Goal: Task Accomplishment & Management: Use online tool/utility

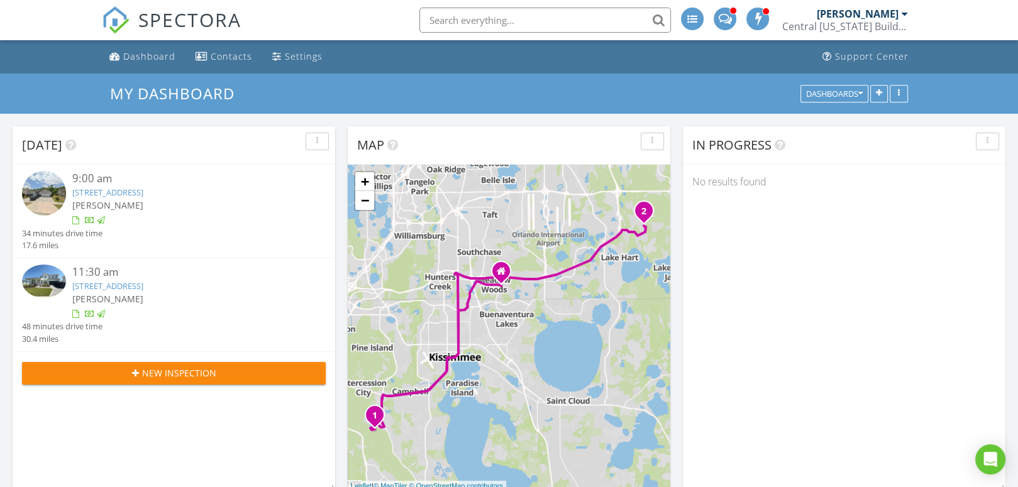
scroll to position [1037, 1037]
click at [145, 55] on div "Dashboard" at bounding box center [149, 56] width 52 height 12
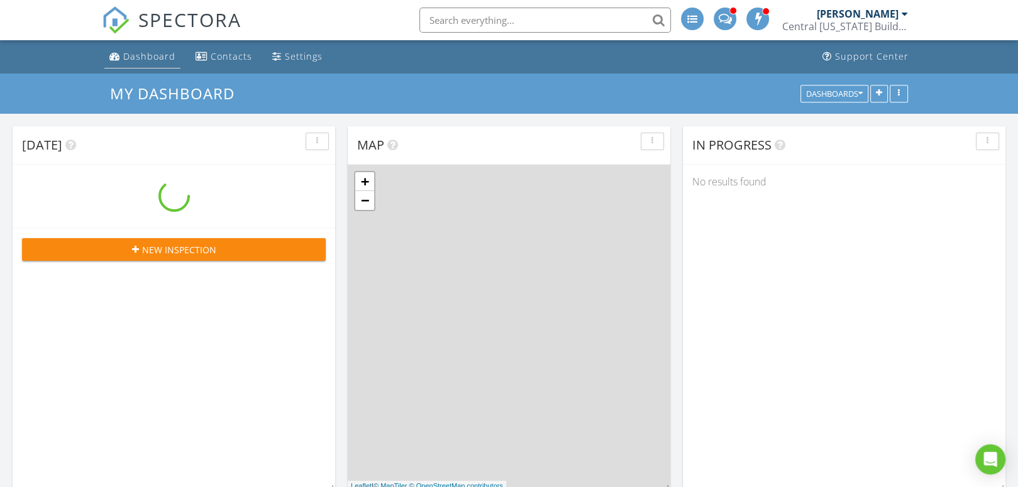
scroll to position [1037, 1037]
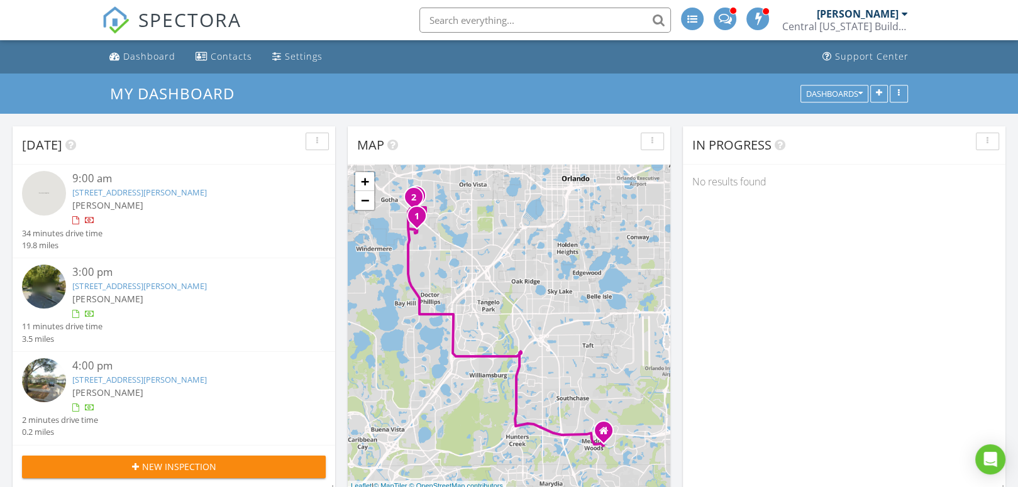
click at [57, 193] on img at bounding box center [44, 193] width 44 height 44
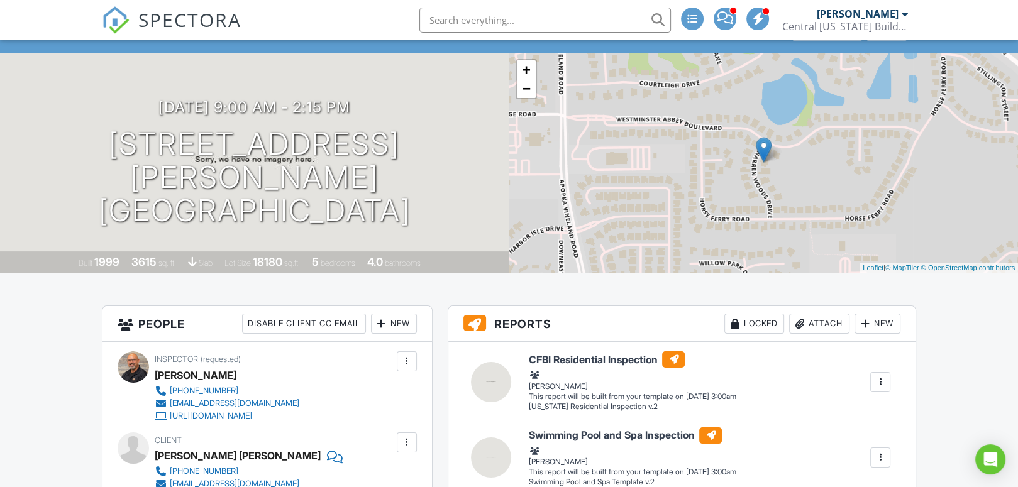
scroll to position [63, 0]
click at [116, 18] on img at bounding box center [116, 20] width 28 height 28
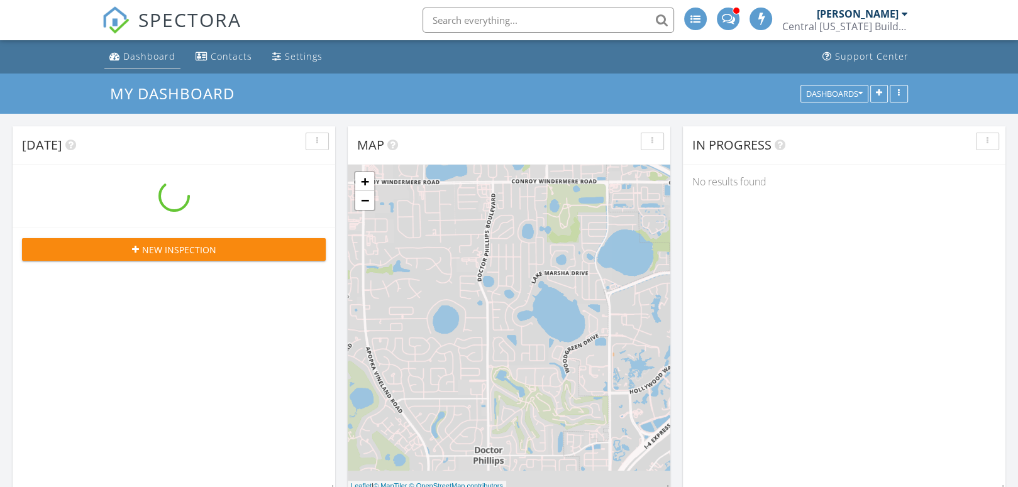
scroll to position [1037, 1037]
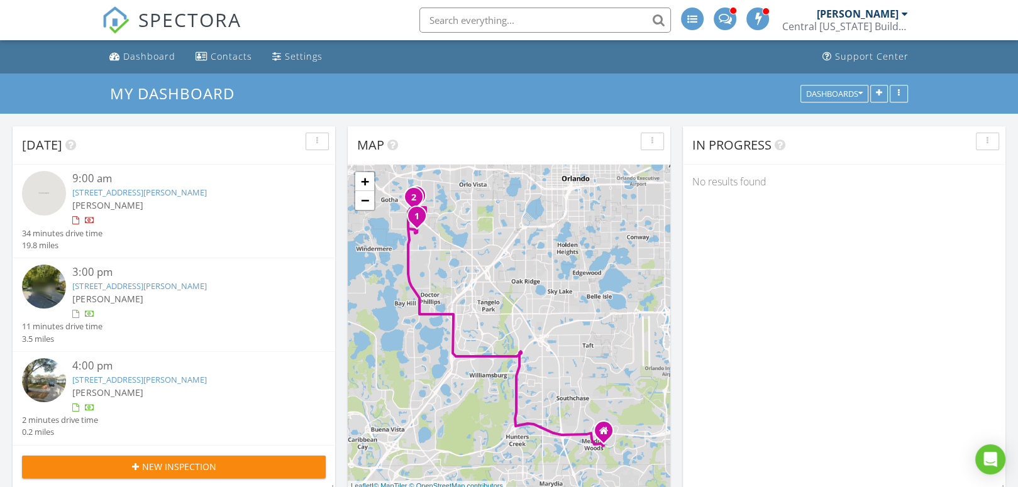
click at [104, 289] on link "7997 St Andrews Cir, Orlando, FL 32835" at bounding box center [139, 285] width 134 height 11
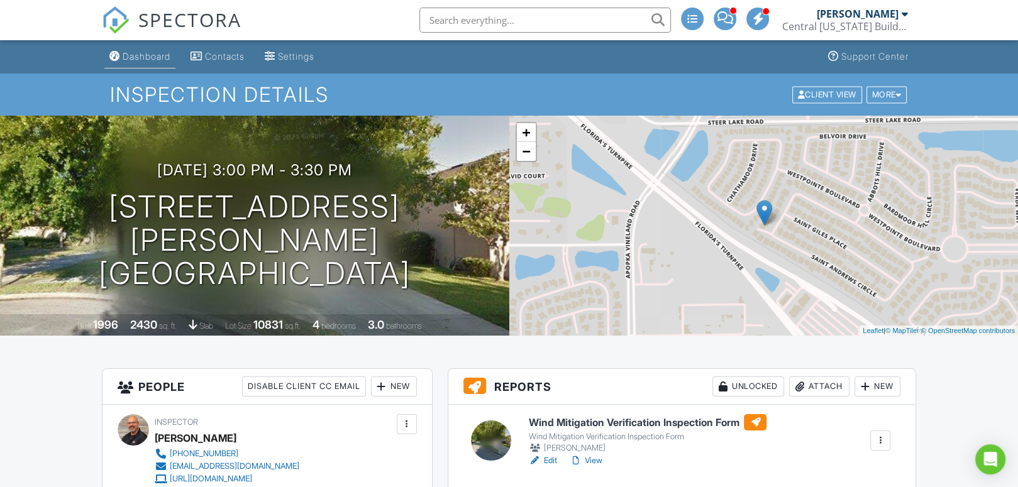
click at [135, 53] on div "Dashboard" at bounding box center [147, 56] width 48 height 11
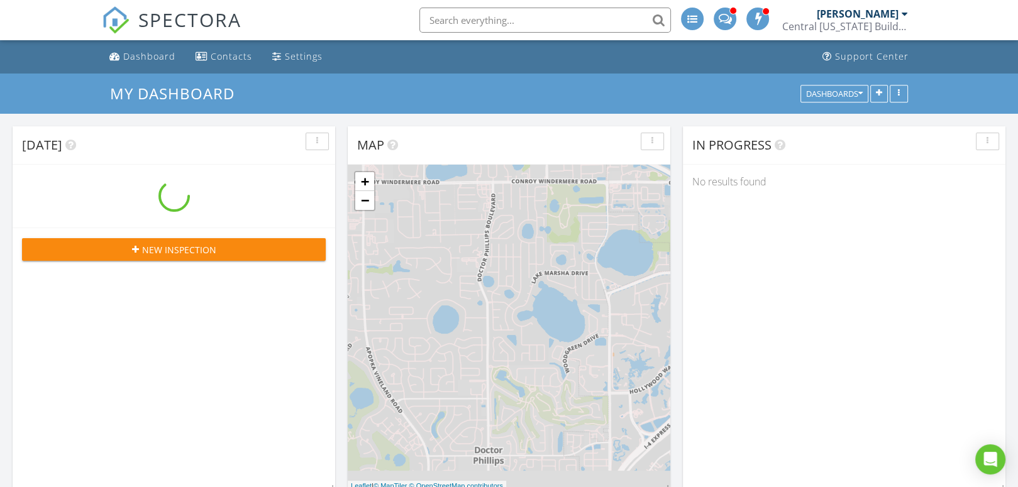
scroll to position [1037, 1037]
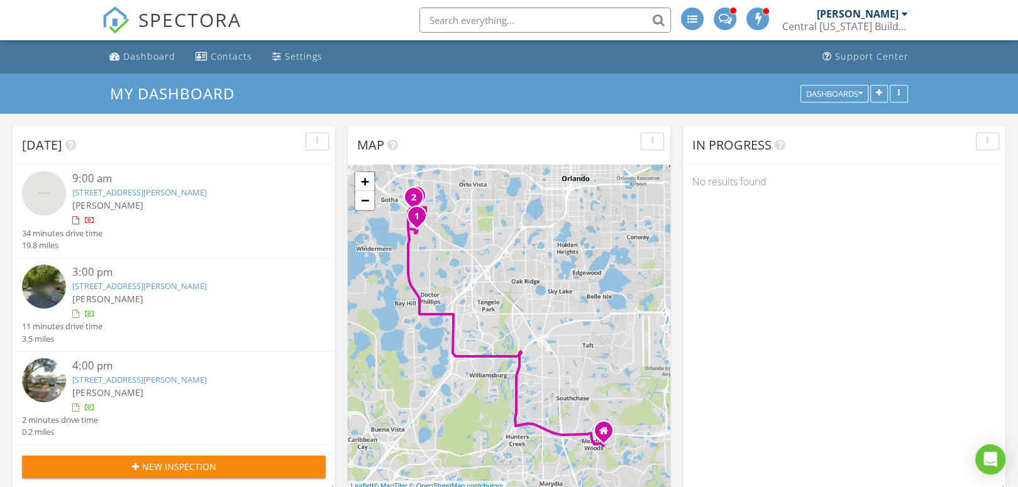
click at [57, 377] on img at bounding box center [44, 380] width 44 height 44
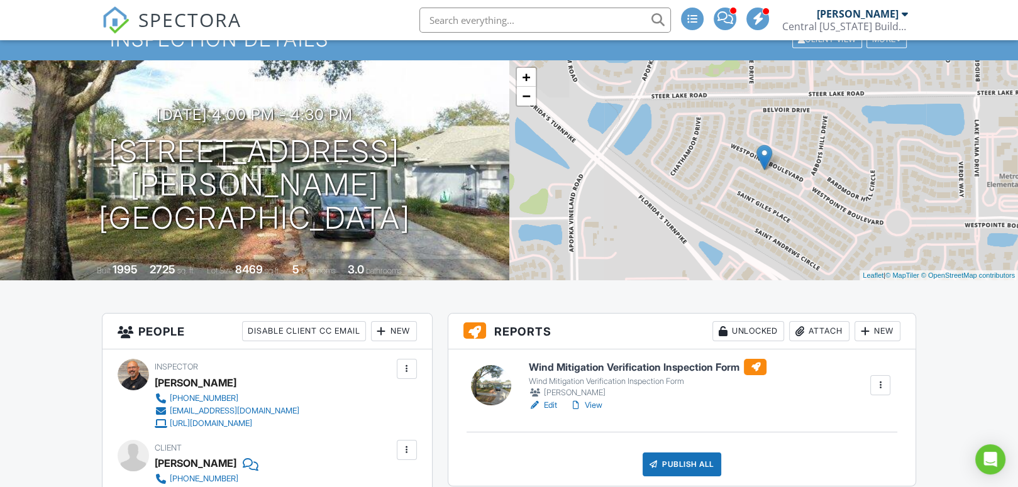
scroll to position [126, 0]
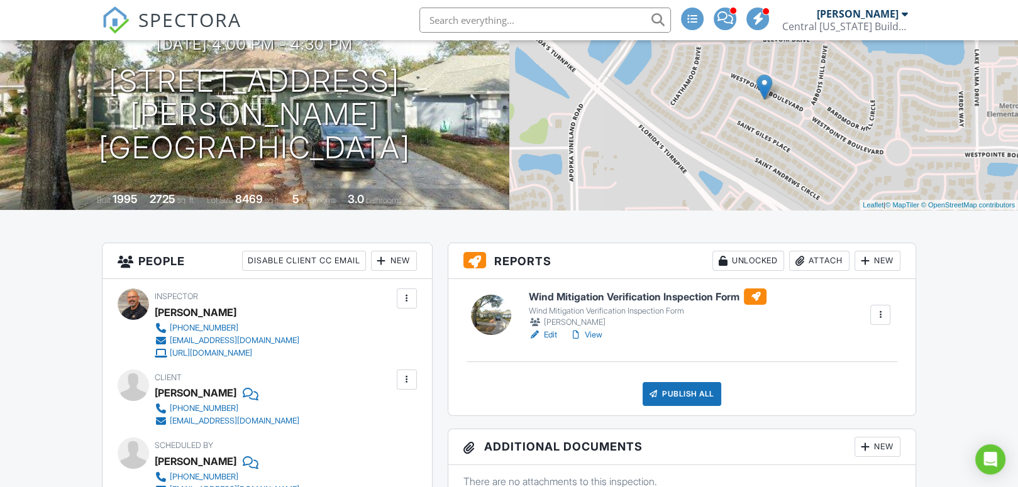
click at [618, 295] on h6 "Wind Mitigation Verification Inspection Form" at bounding box center [647, 297] width 238 height 16
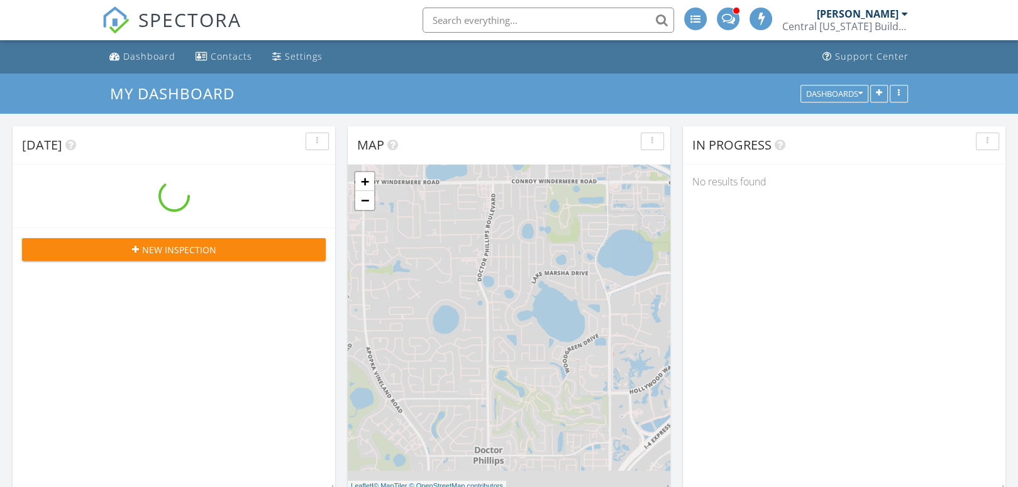
scroll to position [1037, 1037]
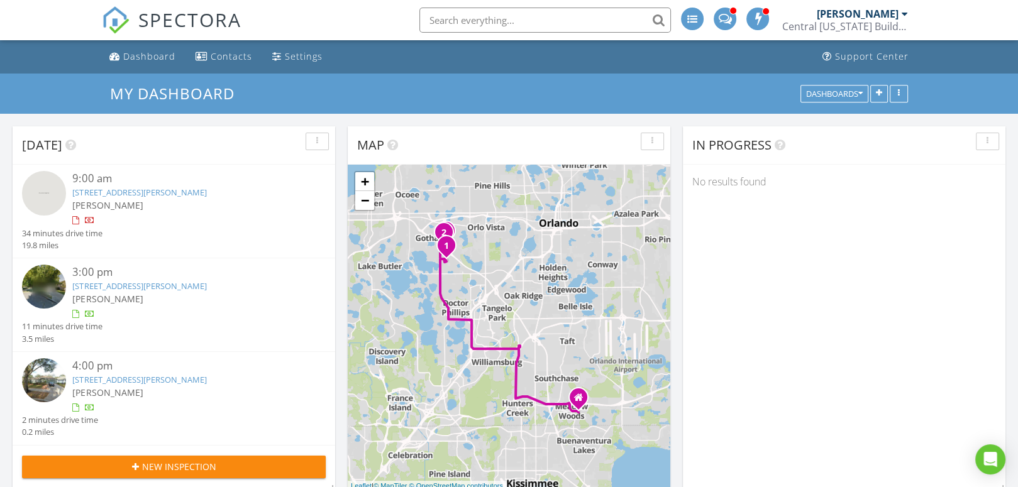
click at [54, 293] on img at bounding box center [44, 287] width 44 height 44
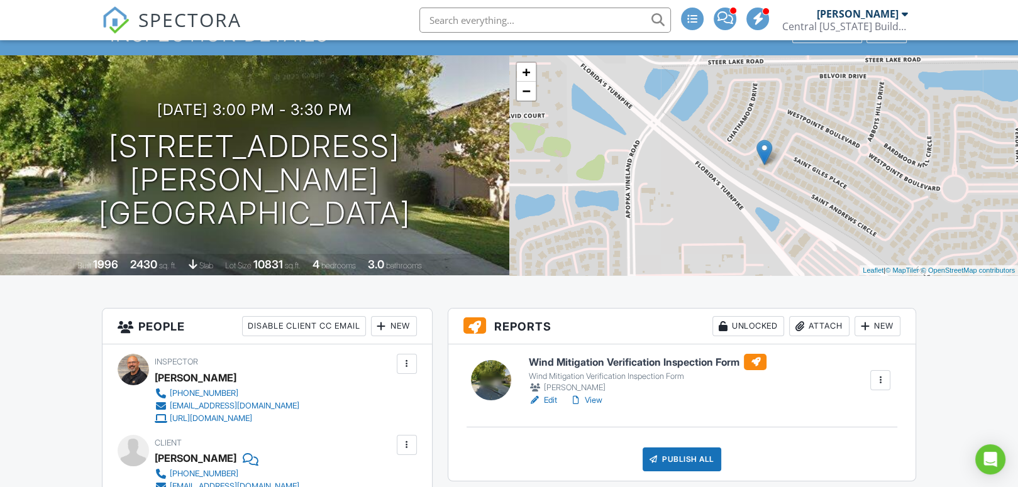
scroll to position [126, 0]
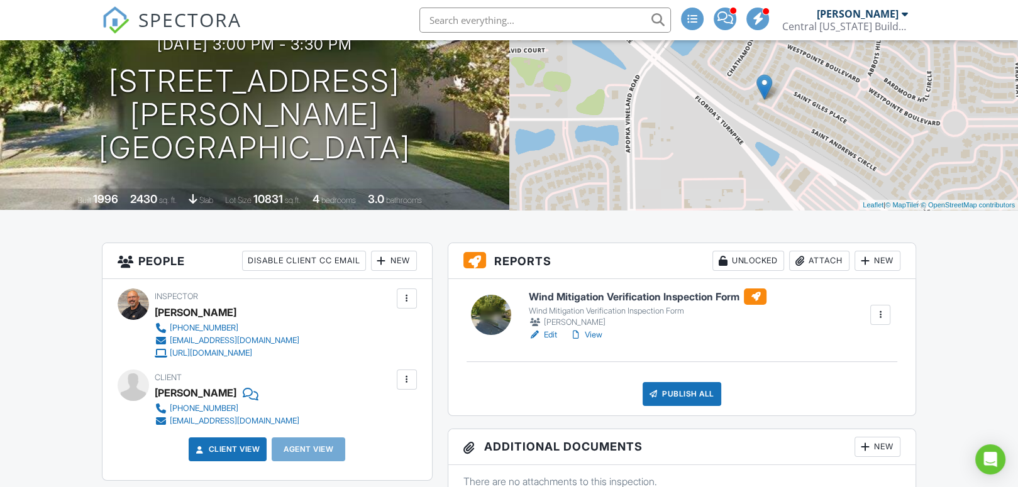
click at [612, 295] on h6 "Wind Mitigation Verification Inspection Form" at bounding box center [647, 297] width 238 height 16
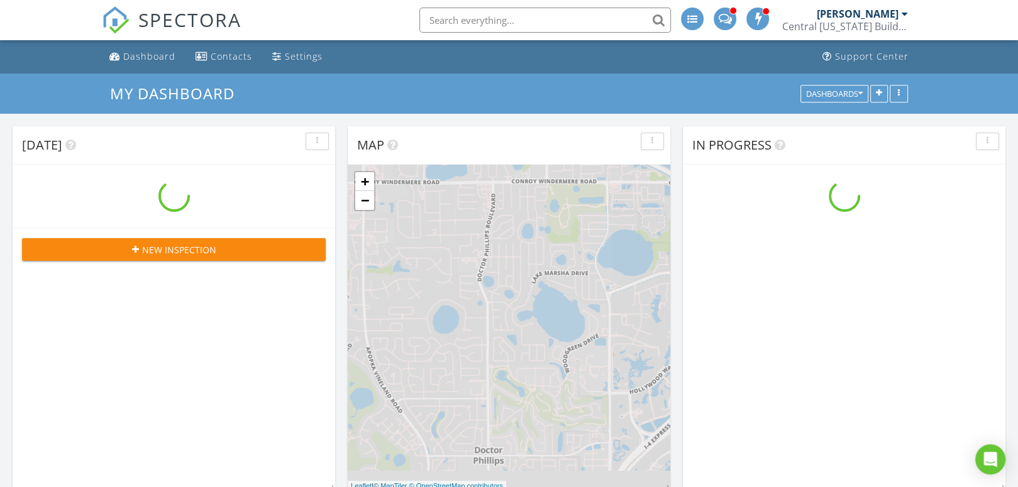
scroll to position [1037, 1037]
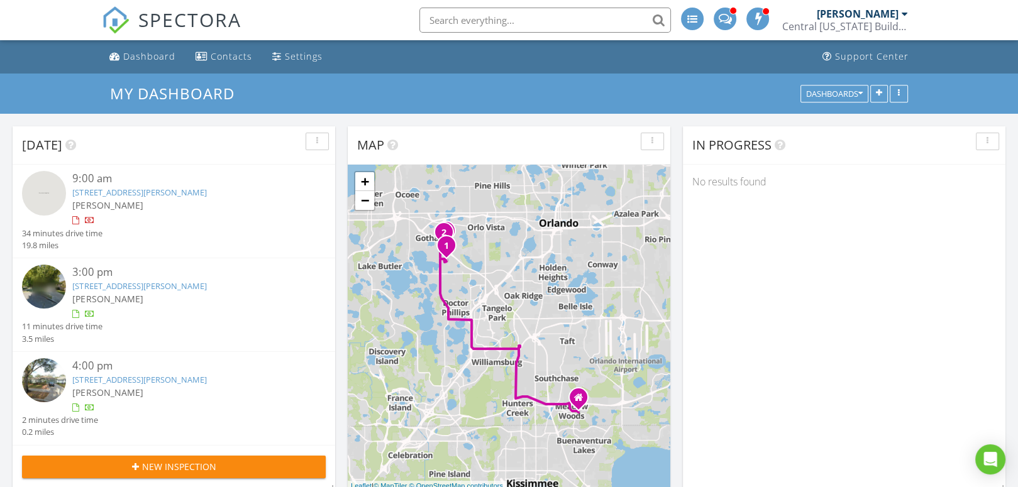
click at [49, 186] on img at bounding box center [44, 193] width 44 height 44
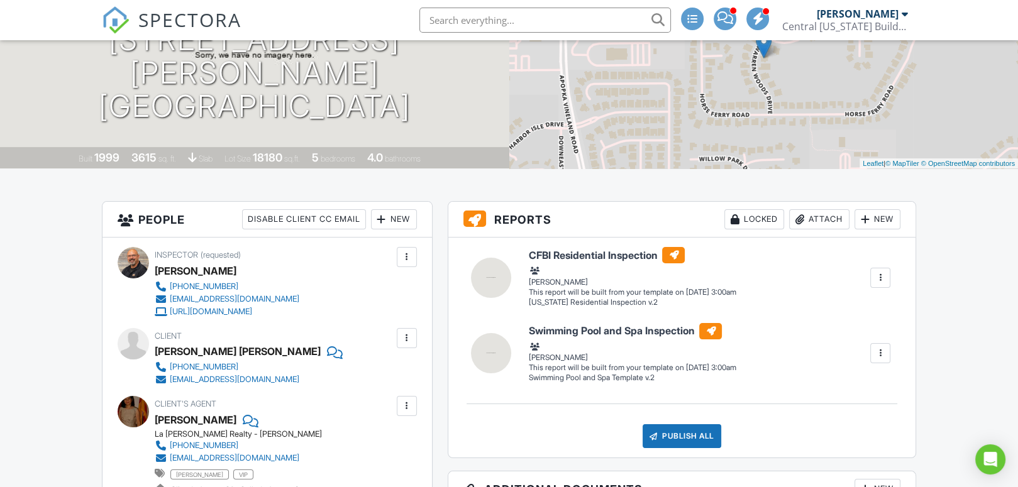
scroll to position [189, 0]
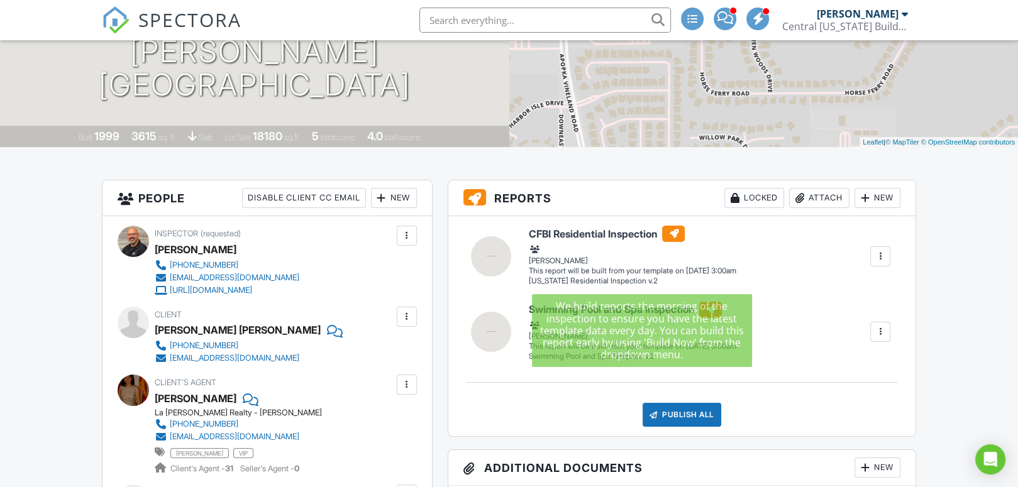
click at [553, 231] on h6 "CFBI Residential Inspection" at bounding box center [631, 234] width 207 height 16
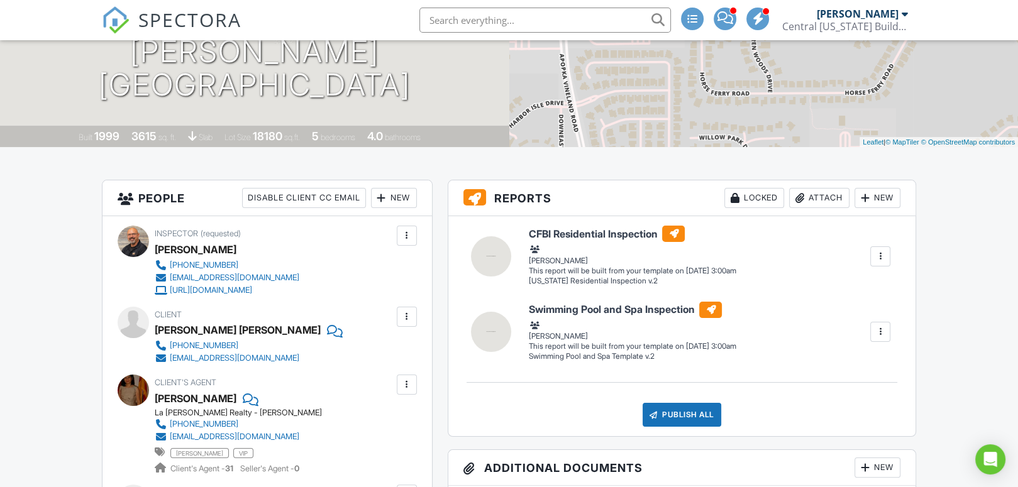
click at [878, 257] on div at bounding box center [880, 256] width 13 height 13
click at [818, 277] on div "Build Now" at bounding box center [834, 280] width 101 height 15
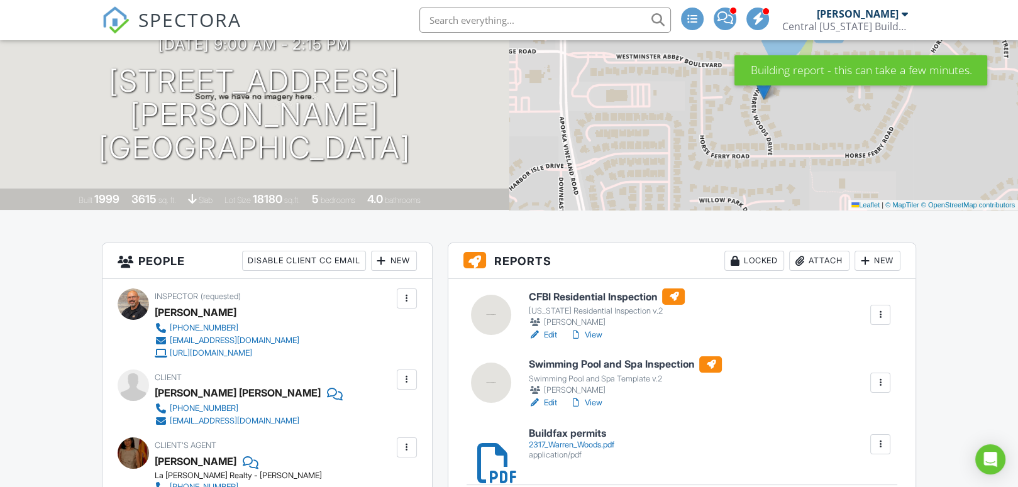
click at [615, 295] on h6 "CFBI Residential Inspection" at bounding box center [606, 297] width 157 height 16
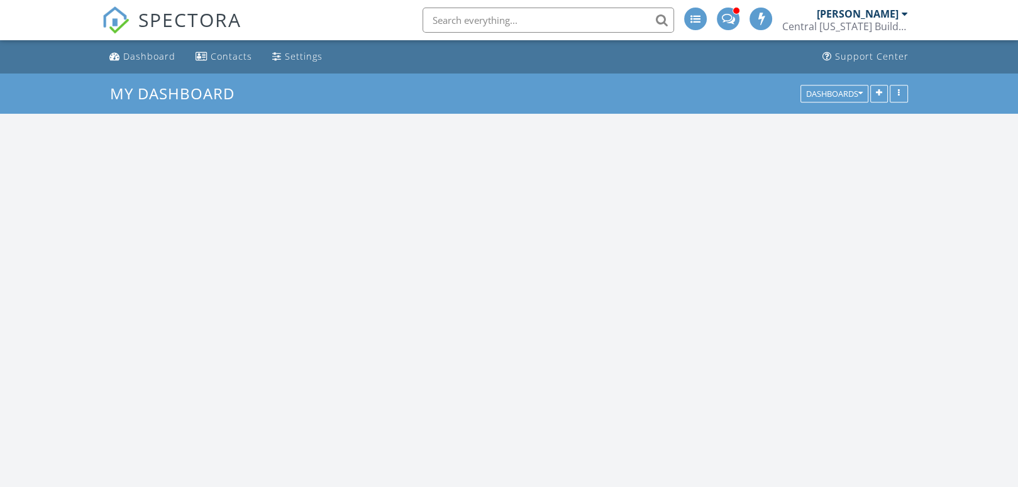
scroll to position [1037, 1037]
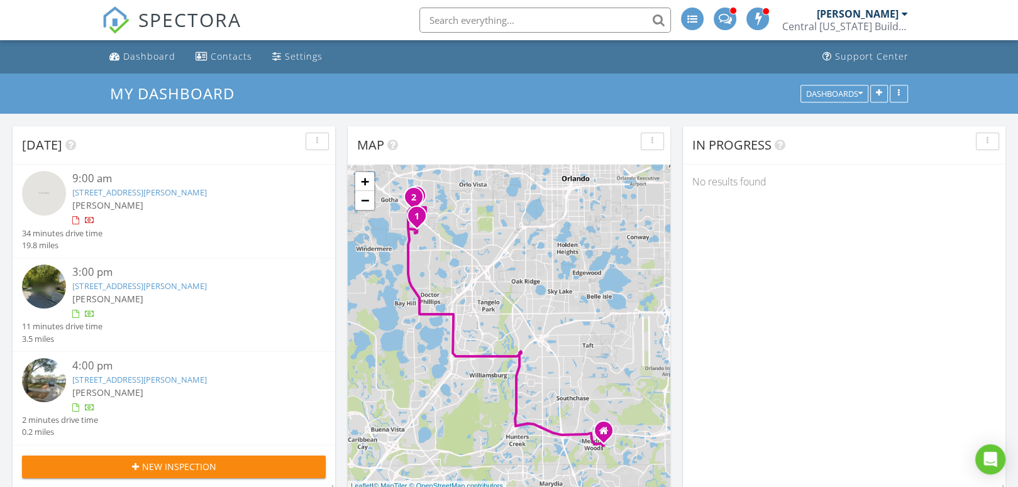
click at [44, 192] on img at bounding box center [44, 193] width 44 height 44
